Goal: Check status: Check status

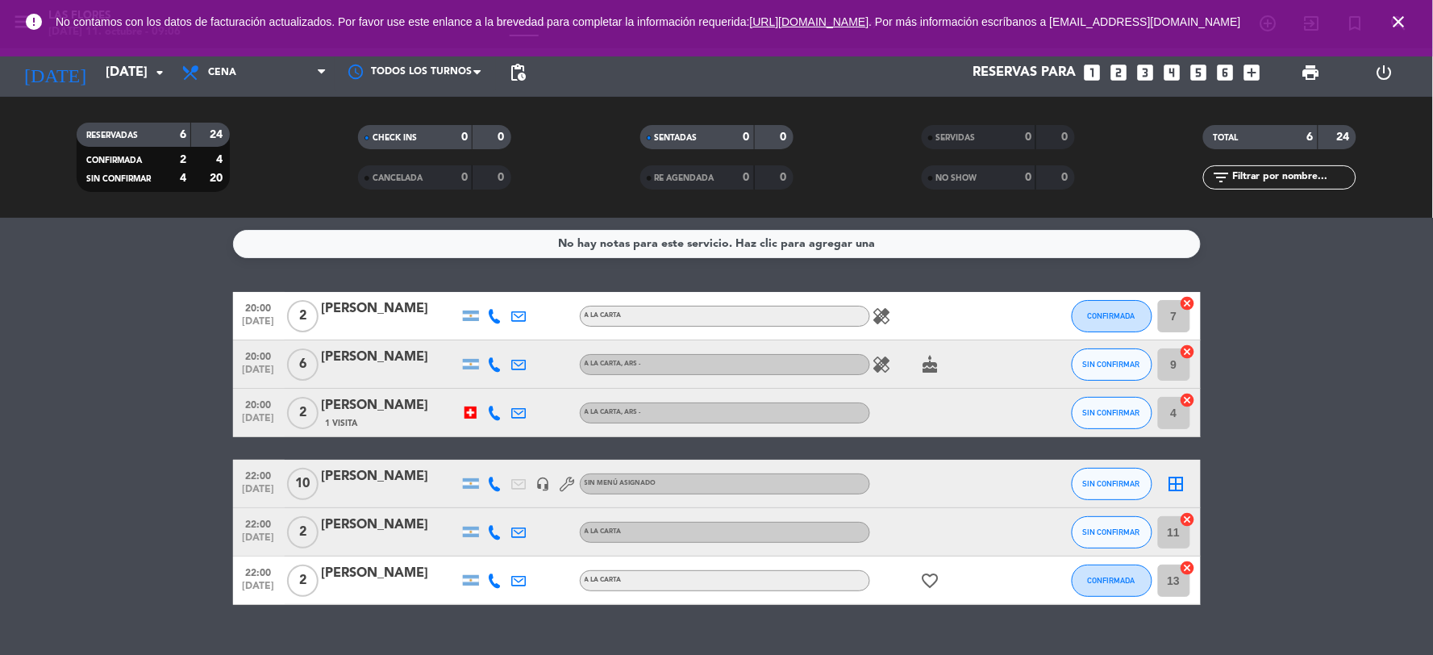
click at [293, 71] on span "Cena" at bounding box center [253, 72] width 161 height 35
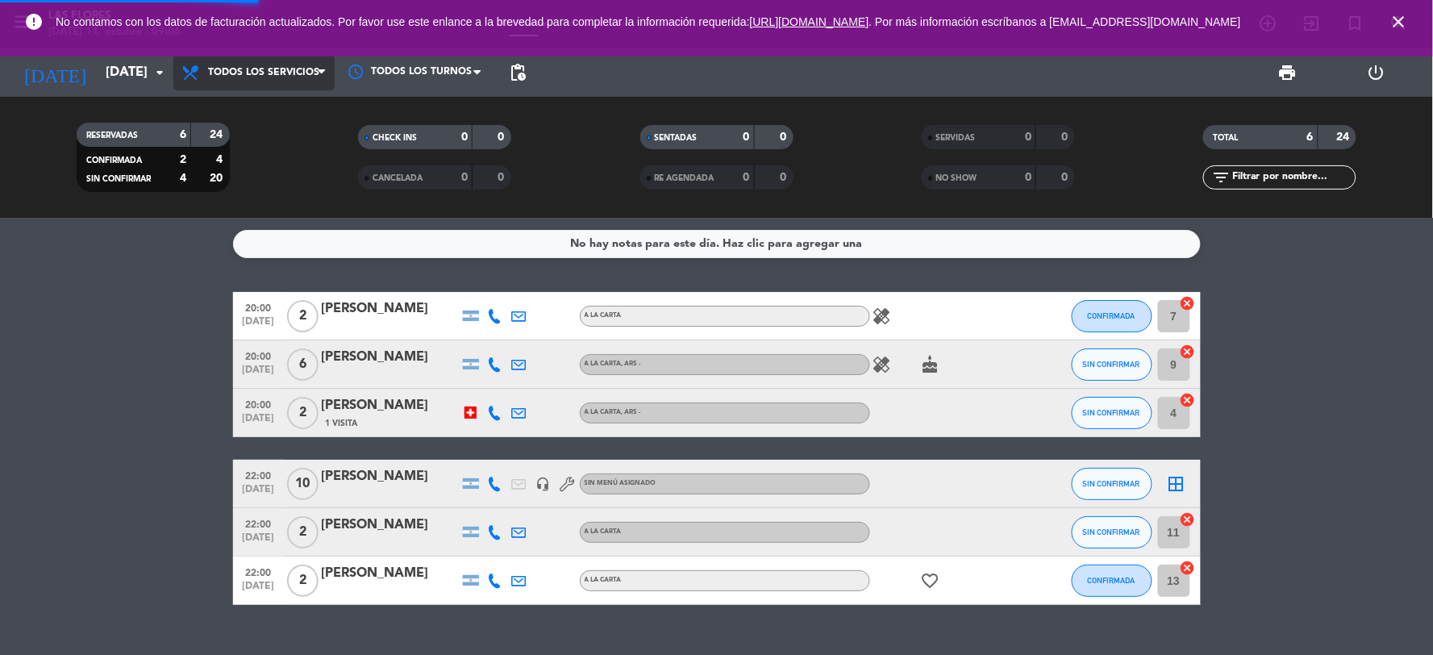
click at [296, 113] on div "menu Las [PERSON_NAME][DATE] 11. octubre - 09:06 Mis reservas Mapa de mesas Dis…" at bounding box center [716, 109] width 1433 height 218
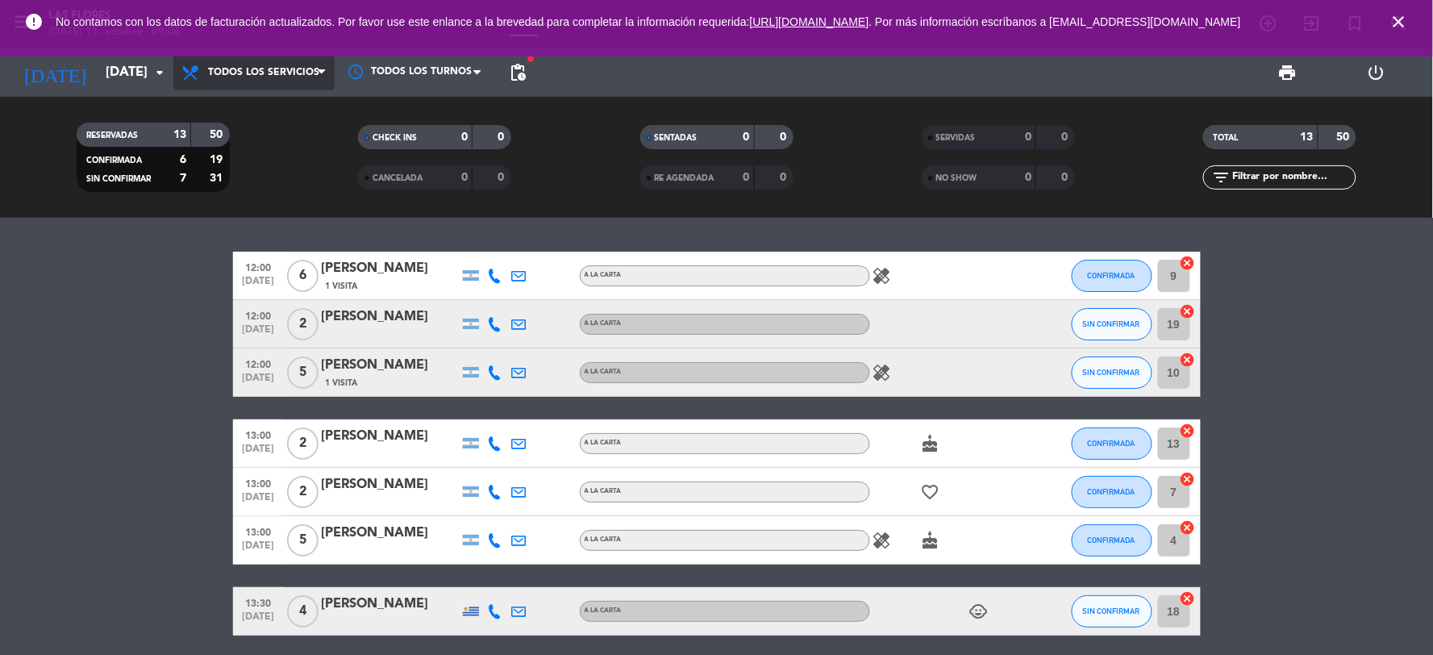
click at [229, 65] on span "Todos los servicios" at bounding box center [253, 72] width 161 height 35
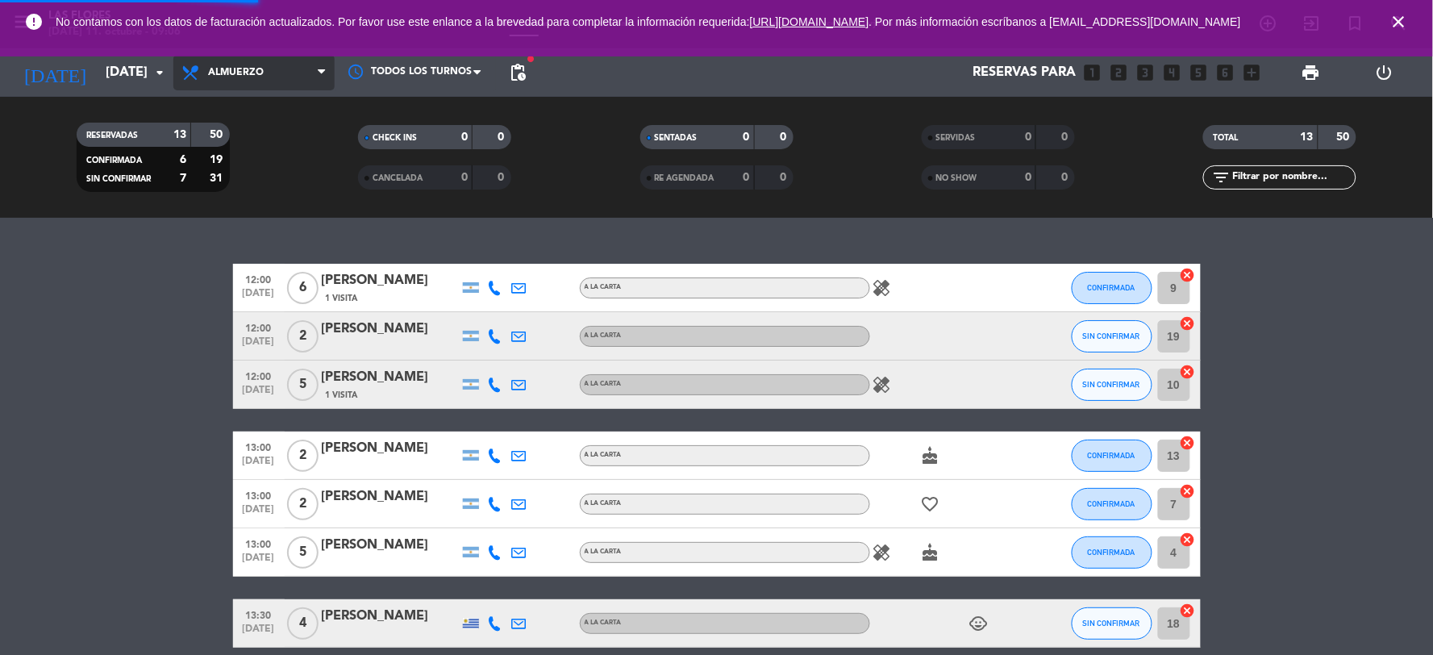
click at [252, 215] on div "menu Las [PERSON_NAME][DATE] 11. octubre - 09:06 Mis reservas Mapa de mesas Dis…" at bounding box center [716, 109] width 1433 height 218
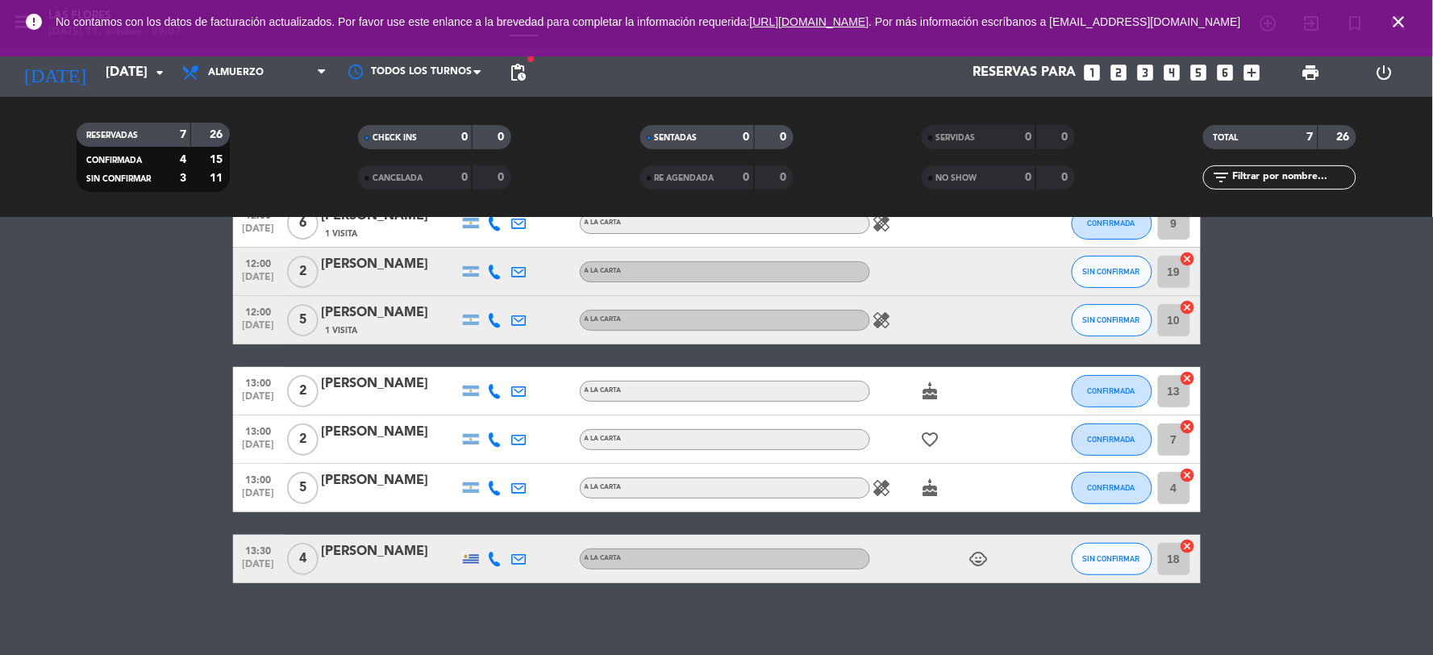
scroll to position [101, 0]
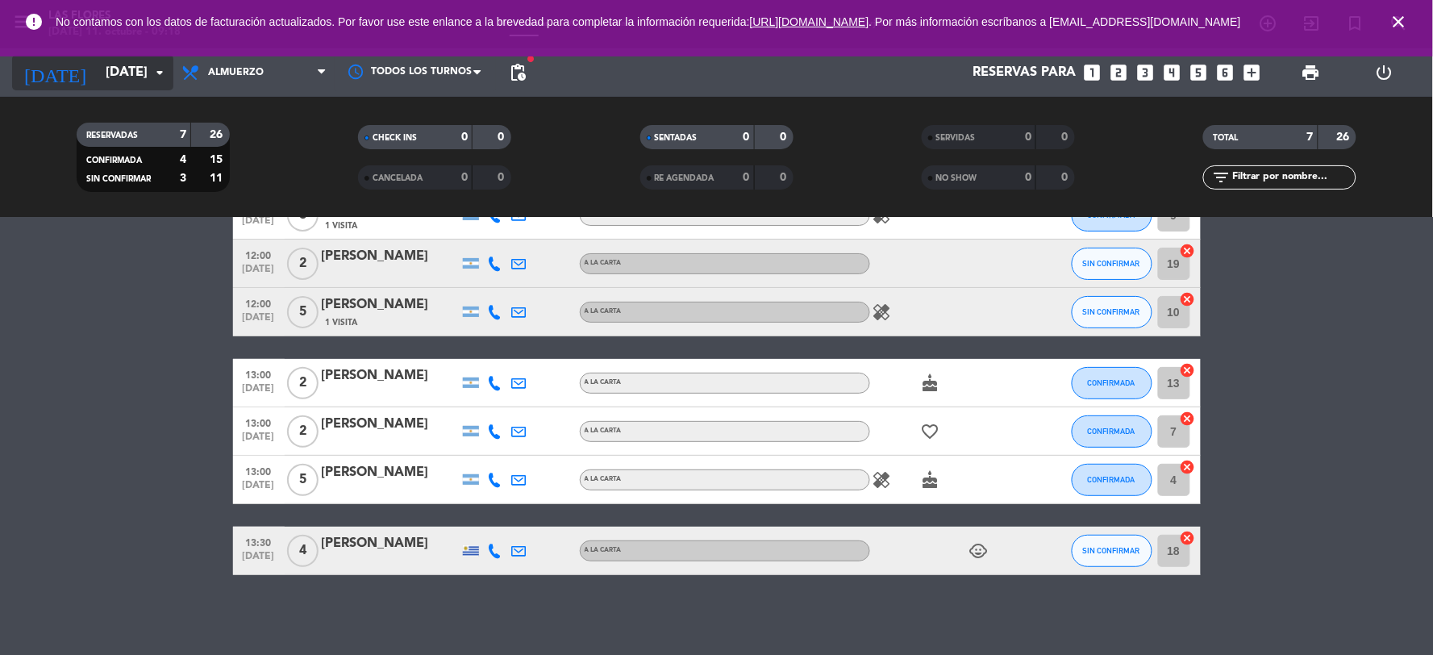
click at [109, 59] on input "[DATE]" at bounding box center [183, 72] width 171 height 31
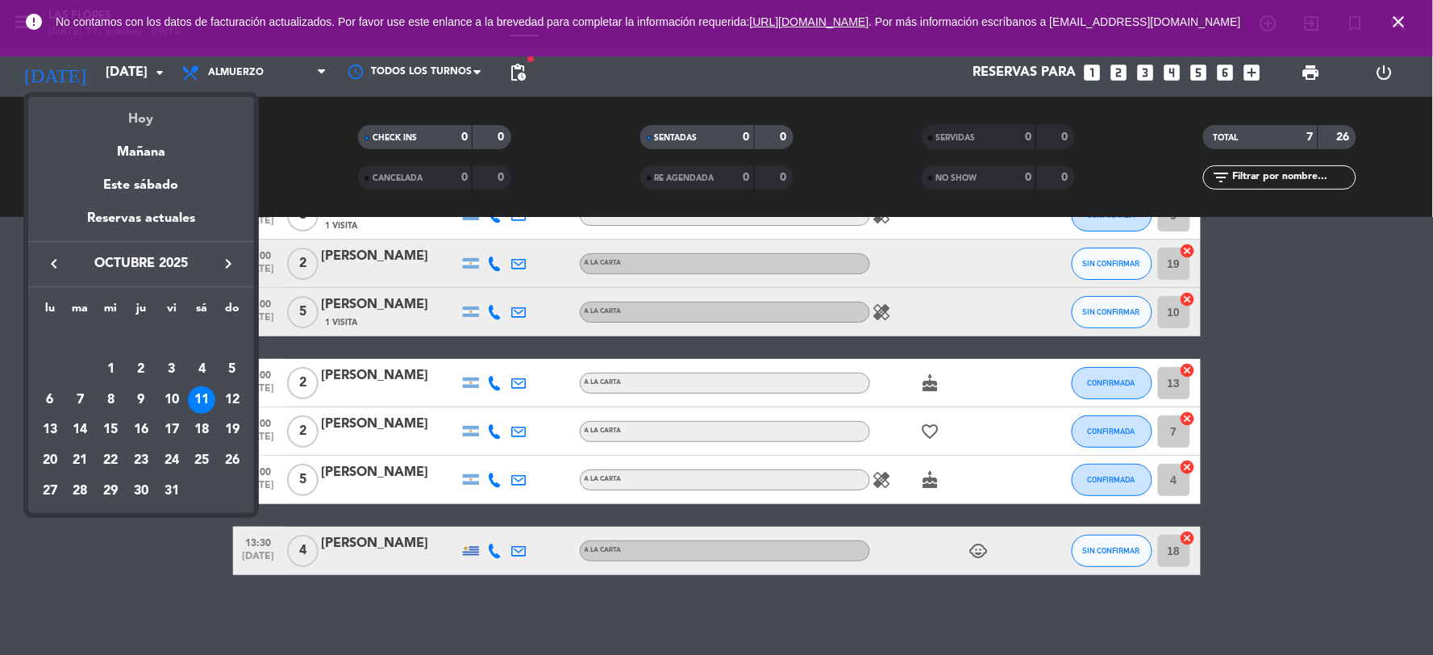
click at [156, 101] on div "Hoy" at bounding box center [141, 113] width 226 height 33
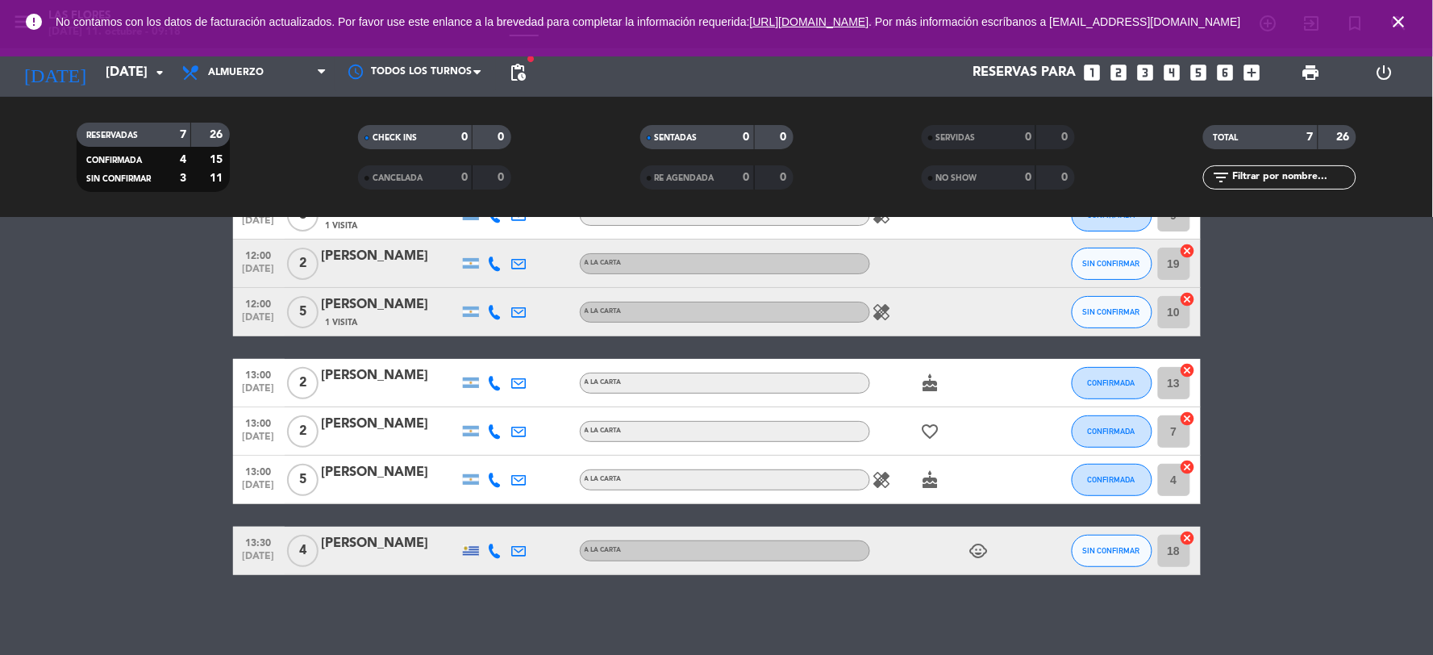
click at [1399, 22] on icon "close" at bounding box center [1399, 21] width 19 height 19
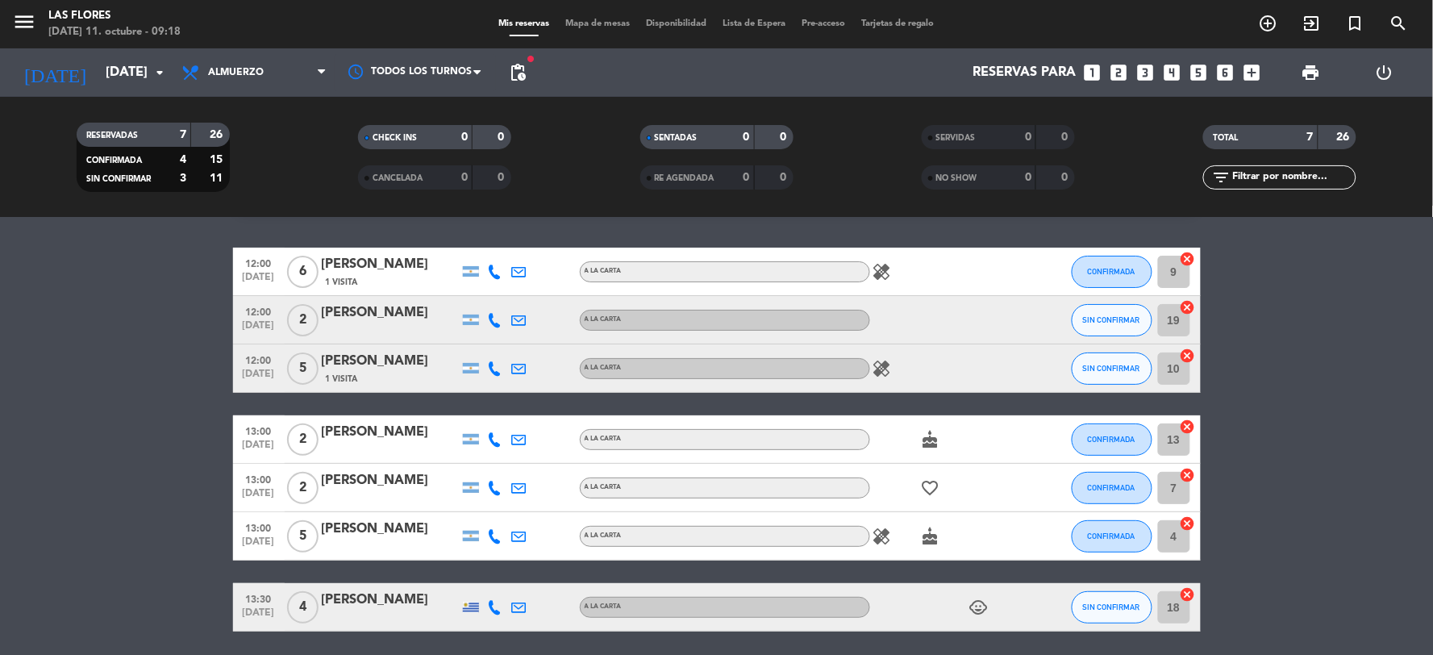
scroll to position [0, 0]
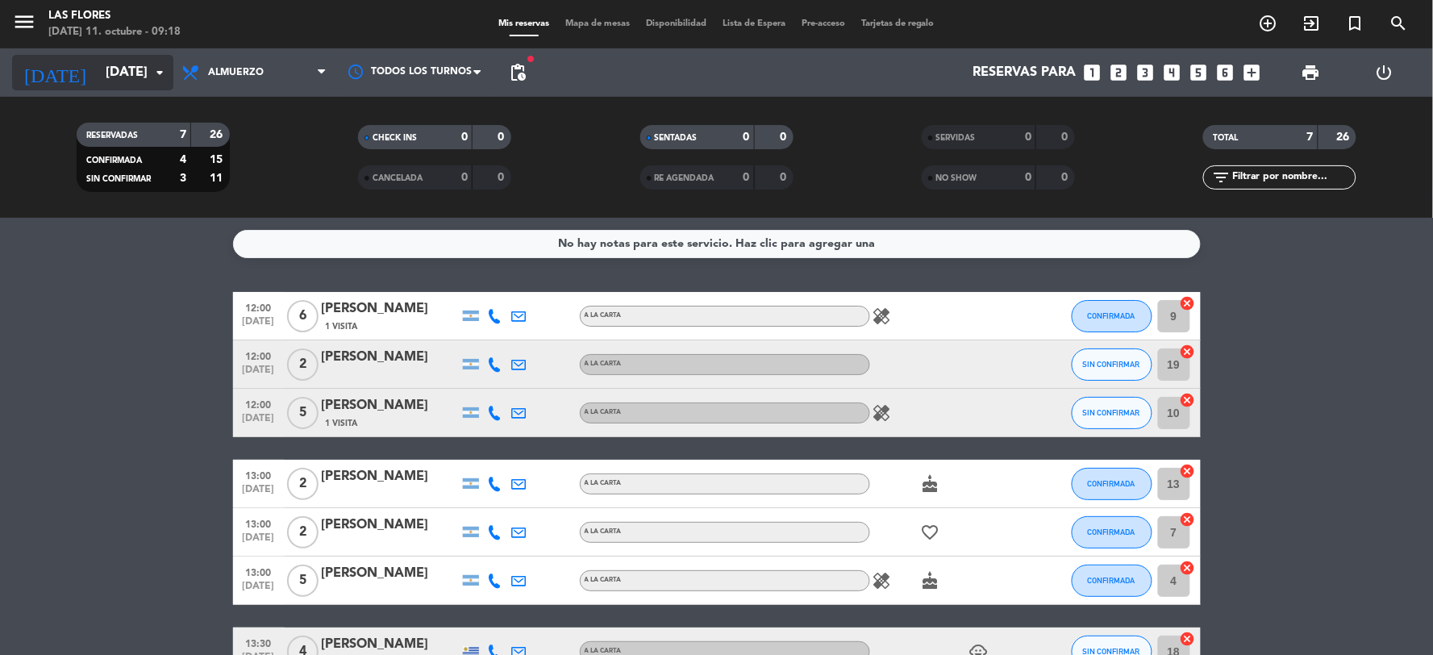
click at [108, 76] on input "[DATE]" at bounding box center [183, 72] width 171 height 31
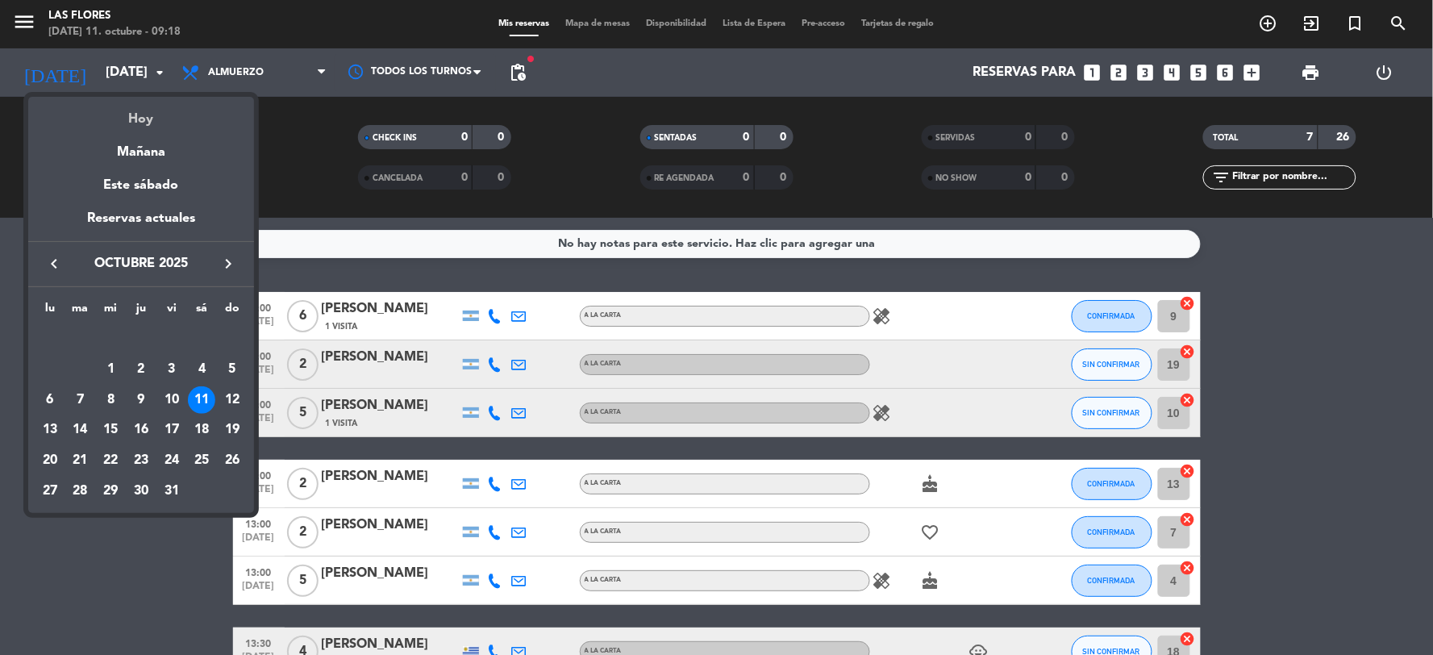
click at [123, 116] on div "Hoy" at bounding box center [141, 113] width 226 height 33
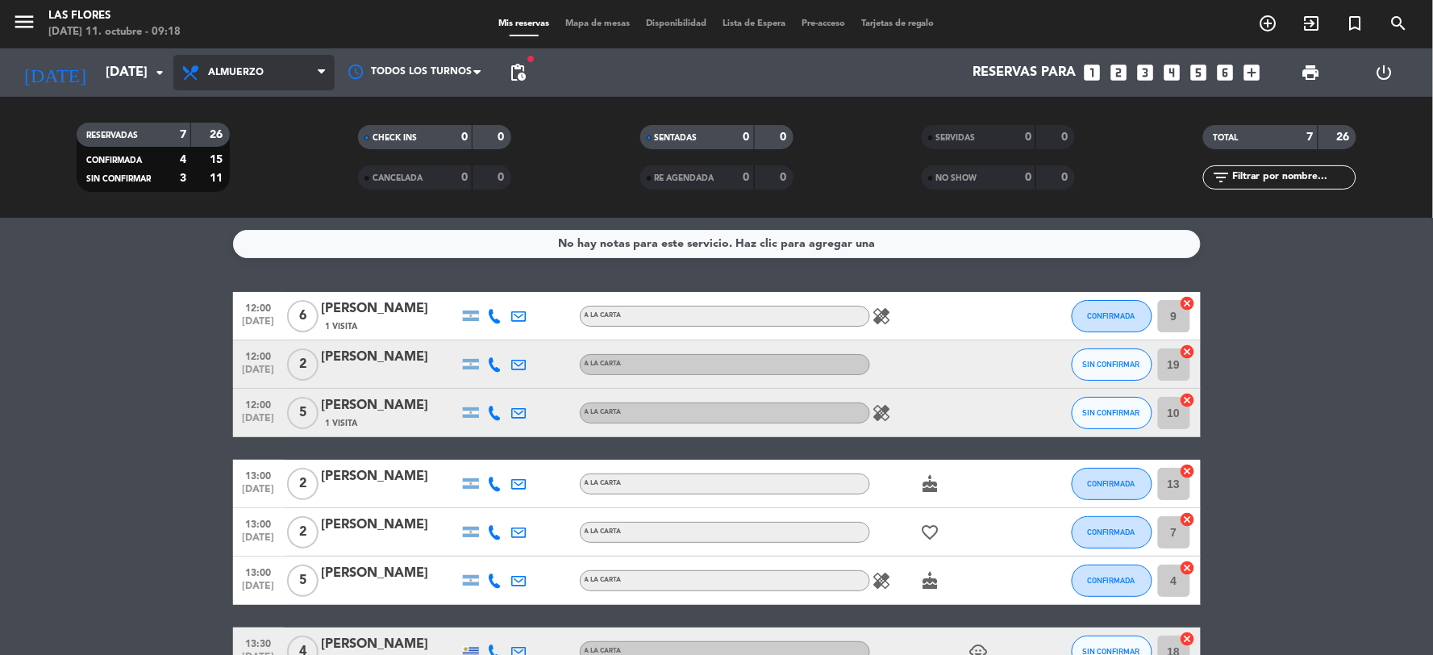
click at [313, 70] on span "Almuerzo" at bounding box center [253, 72] width 161 height 35
click at [298, 113] on div "menu Las [PERSON_NAME][DATE] 11. octubre - 09:18 Mis reservas Mapa de mesas Dis…" at bounding box center [716, 109] width 1433 height 218
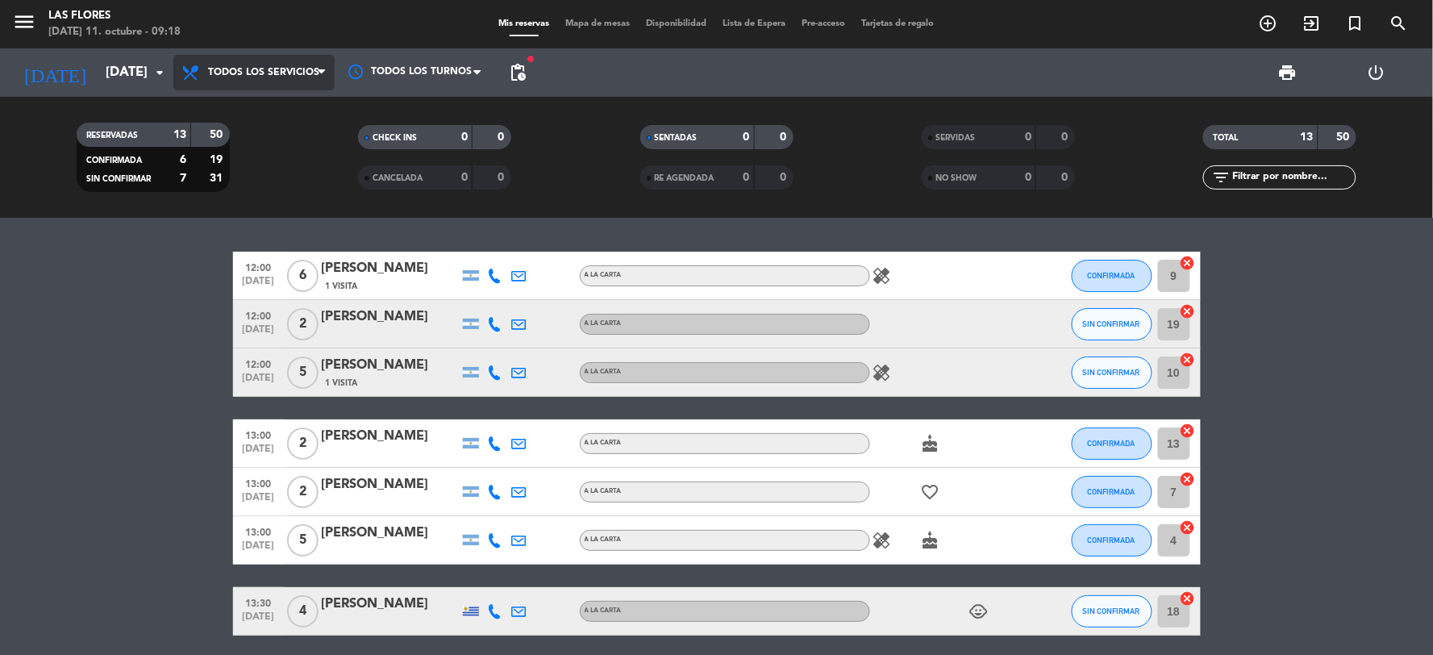
click at [307, 67] on span "Todos los servicios" at bounding box center [263, 72] width 111 height 11
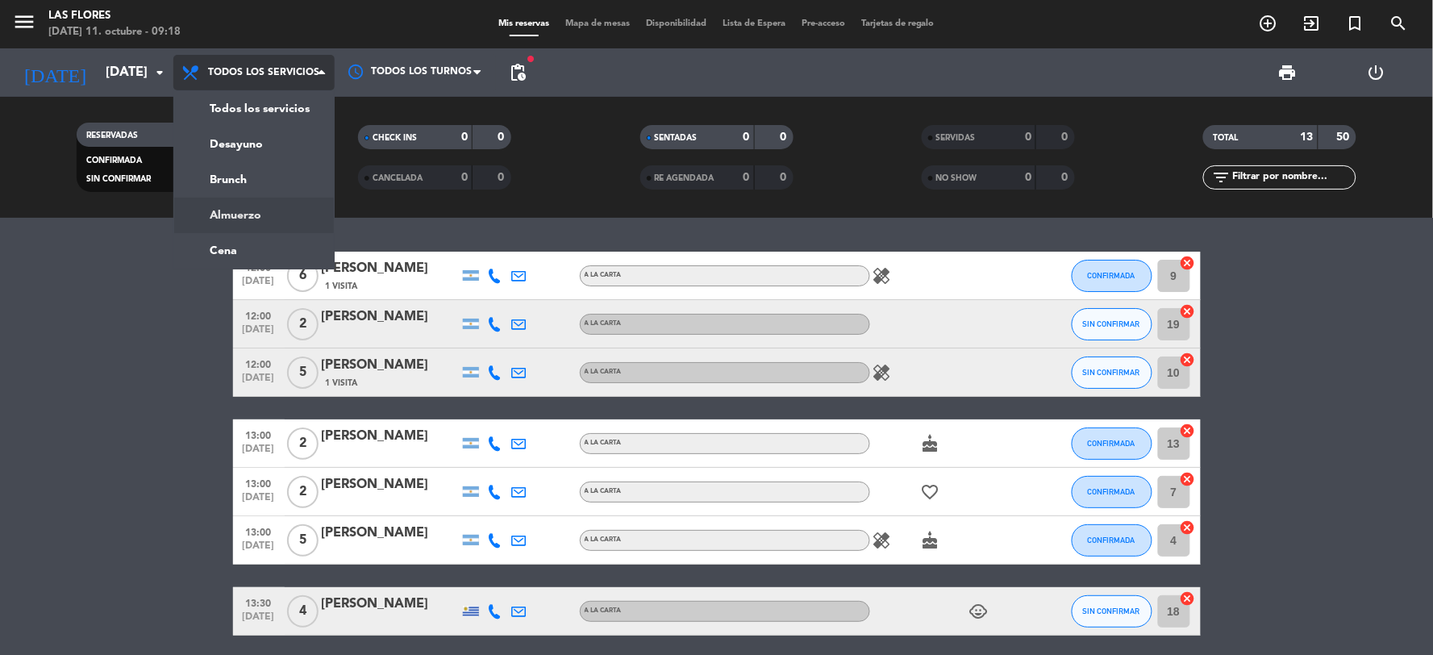
click at [240, 211] on div "menu Las [PERSON_NAME][DATE] 11. octubre - 09:18 Mis reservas Mapa de mesas Dis…" at bounding box center [716, 109] width 1433 height 218
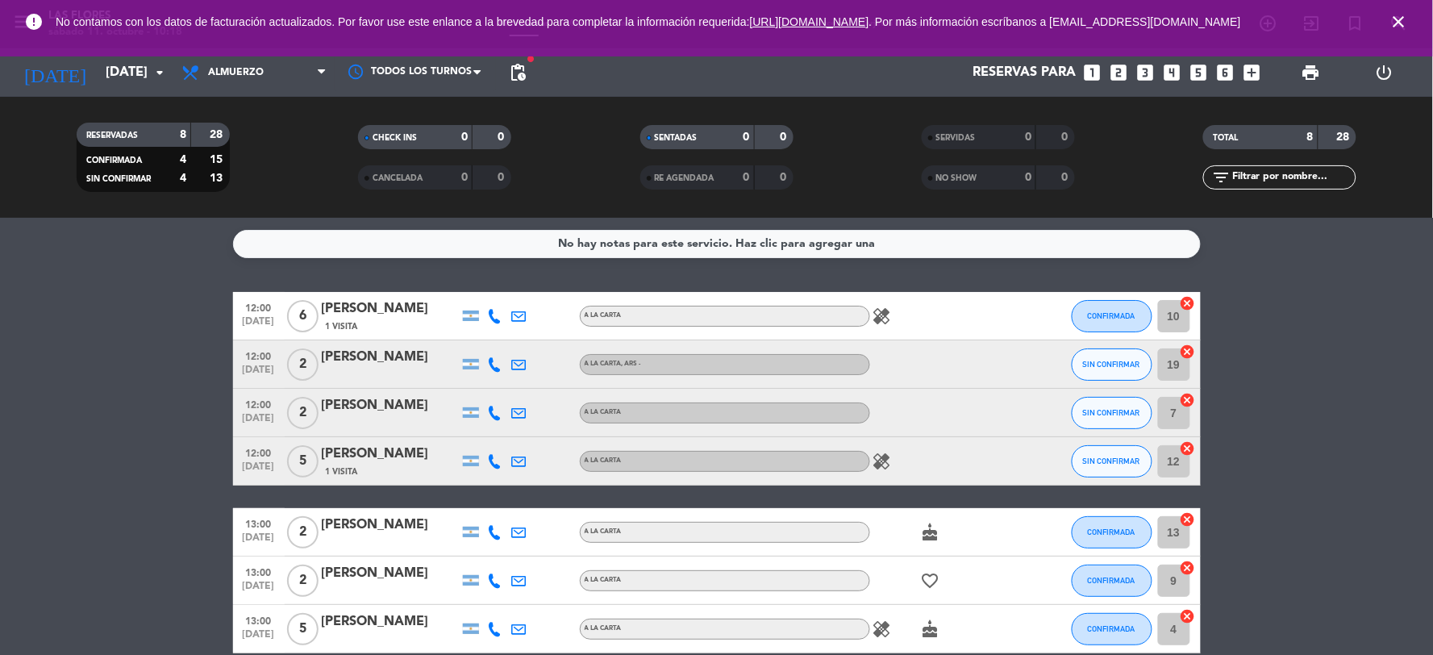
click at [49, 348] on bookings-row "12:00 [DATE] 6 [PERSON_NAME] RIU 1 Visita A LA CARTA healing CONFIRMADA 10 canc…" at bounding box center [716, 508] width 1433 height 432
click at [1398, 27] on icon "close" at bounding box center [1399, 21] width 19 height 19
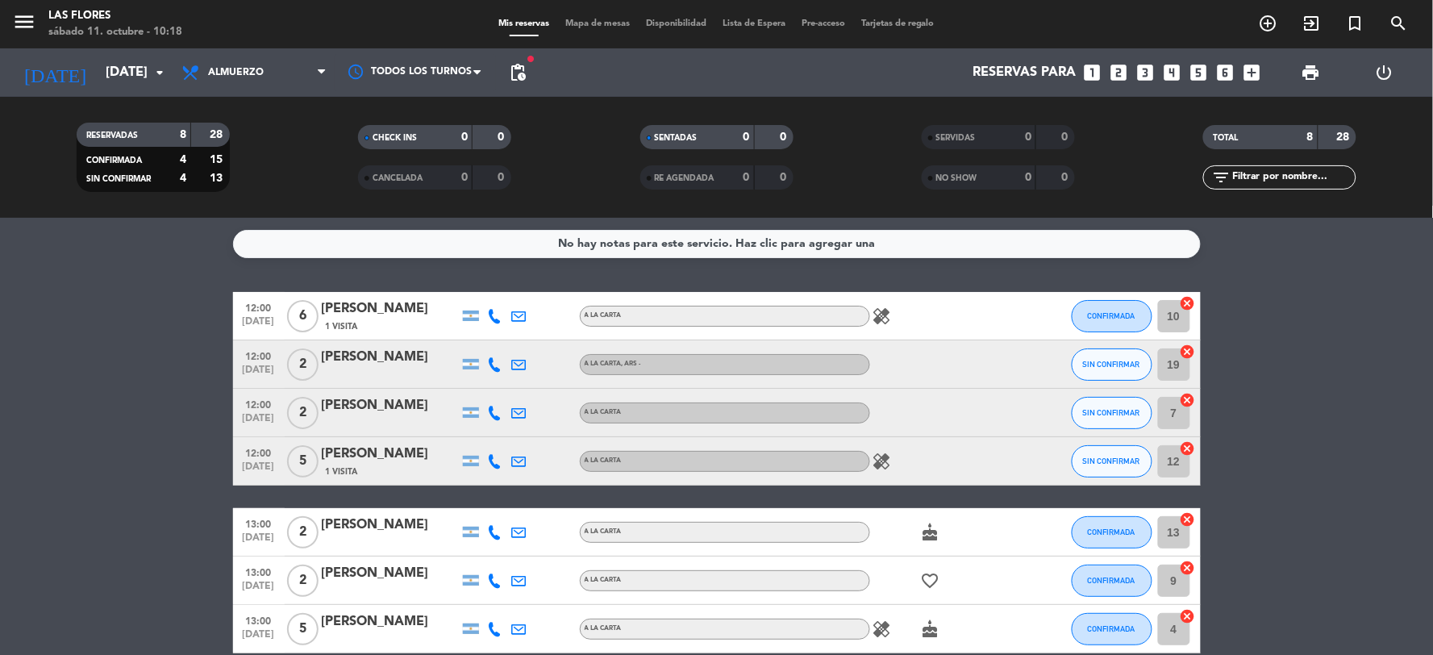
click at [106, 301] on bookings-row "12:00 [DATE] 6 [PERSON_NAME] RIU 1 Visita A LA CARTA healing CONFIRMADA 10 canc…" at bounding box center [716, 508] width 1433 height 432
